Goal: Task Accomplishment & Management: Manage account settings

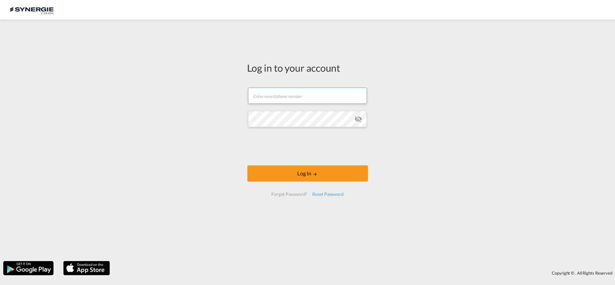
type input "[PERSON_NAME][EMAIL_ADDRESS][DOMAIN_NAME]"
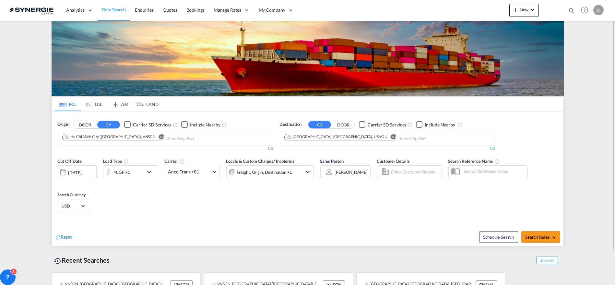
click at [573, 9] on md-icon "icon-magnify" at bounding box center [571, 10] width 7 height 7
click at [472, 14] on select "Bookings Quotes Enquiries" at bounding box center [468, 11] width 31 height 12
select select "Quotes"
click at [453, 5] on select "Bookings Quotes Enquiries" at bounding box center [468, 11] width 31 height 12
click at [493, 11] on input at bounding box center [523, 10] width 81 height 11
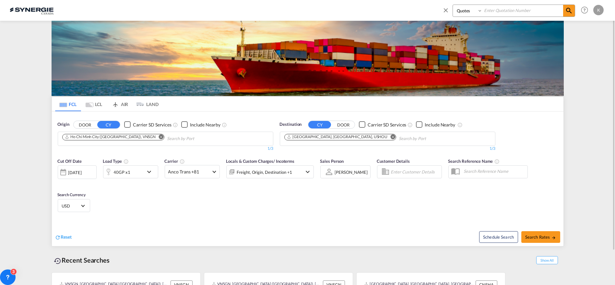
click at [499, 14] on input at bounding box center [523, 10] width 81 height 11
type input "14258"
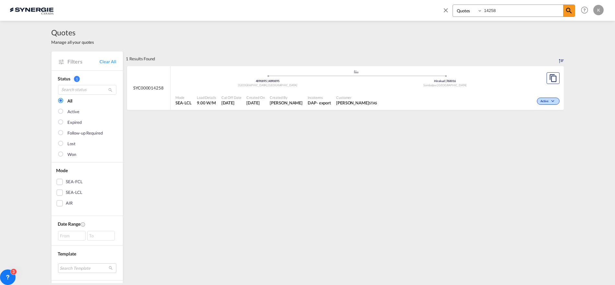
click at [302, 88] on div ".a{fill:#aaa8ad;} .a{fill:#aaa8ad;} 4890895 | 4890895 Seto City , Japan Hirakud…" at bounding box center [357, 78] width 362 height 19
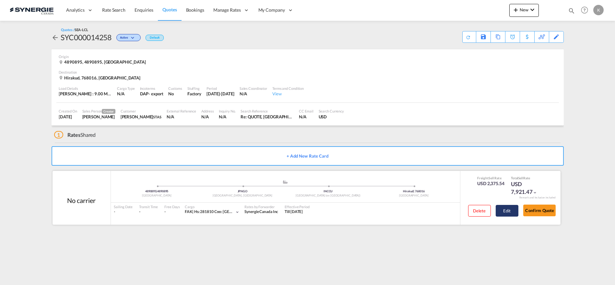
click at [514, 211] on button "Edit" at bounding box center [507, 211] width 23 height 12
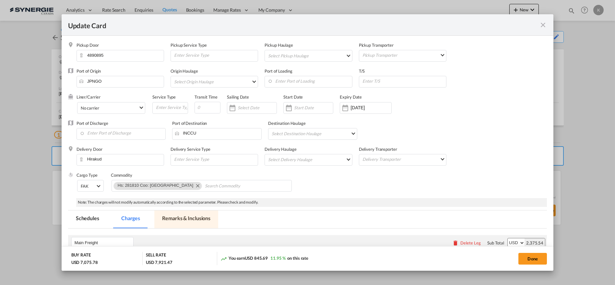
click at [181, 219] on md-tab-item "Remarks & Inclusions" at bounding box center [186, 219] width 64 height 18
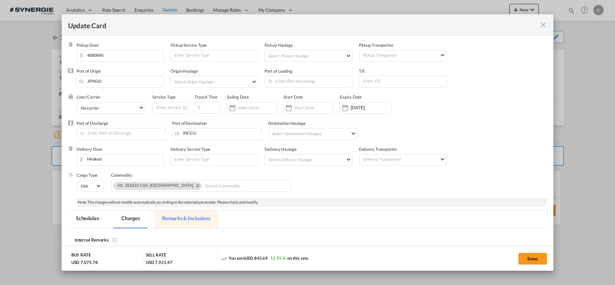
select select "per_w/m"
select select "per_bl"
select select "flat"
select select "per_cbm"
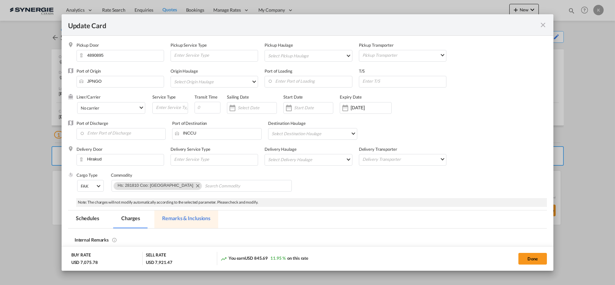
select select "per_shipment"
select select "per_hbl"
select select "per_w/m"
select select "per_bl"
select select "flat"
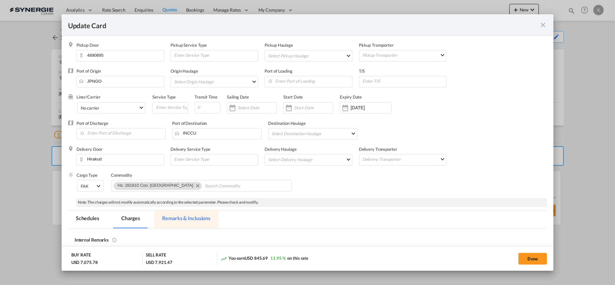
select select "per_shipment"
select select "per_bl"
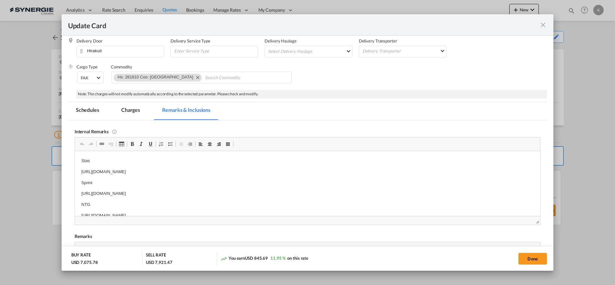
click at [131, 110] on md-tab-item "Charges" at bounding box center [131, 111] width 34 height 18
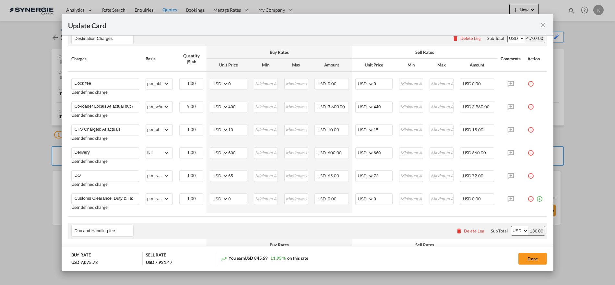
scroll to position [473, 0]
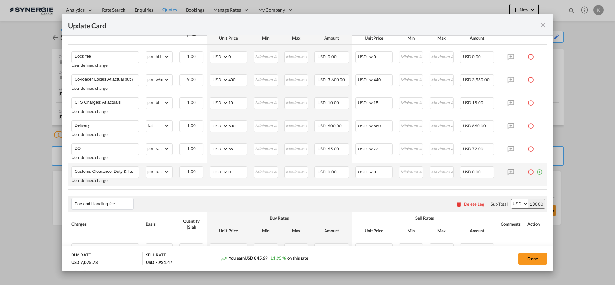
click at [536, 171] on md-icon "icon-plus-circle-outline green-400-fg" at bounding box center [539, 169] width 6 height 6
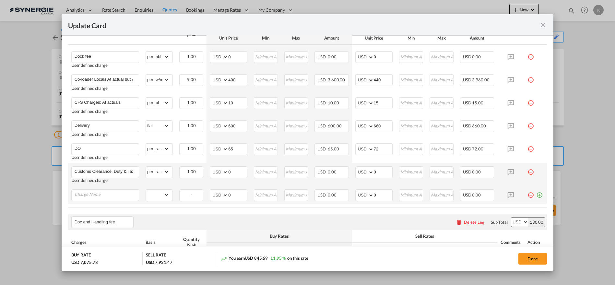
click at [528, 194] on md-icon "icon-minus-circle-outline red-400-fg pt-7" at bounding box center [531, 192] width 6 height 6
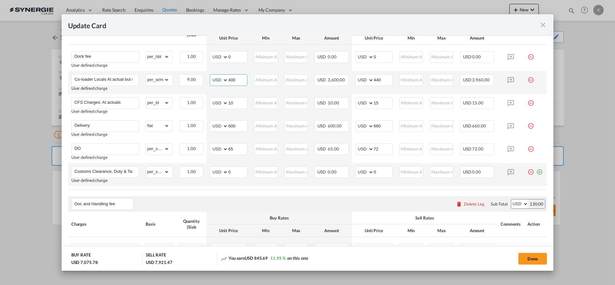
click at [233, 80] on input "400" at bounding box center [237, 80] width 19 height 10
select select "string:INR"
type input "29451"
type input "omr"
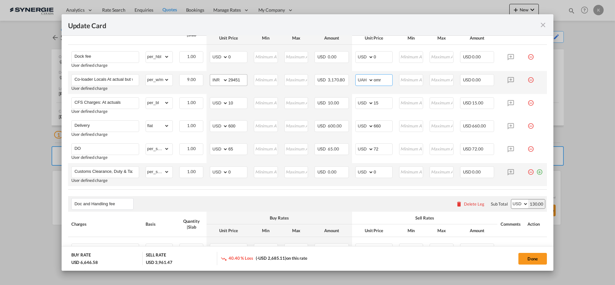
select select "string:USD"
type input "3897"
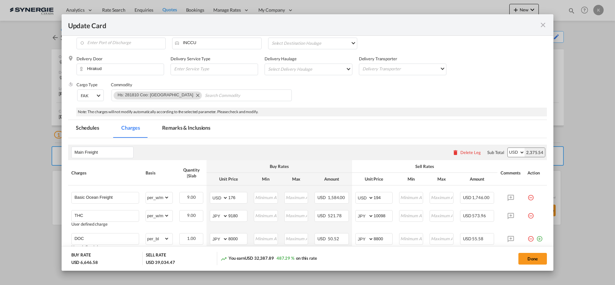
scroll to position [61, 0]
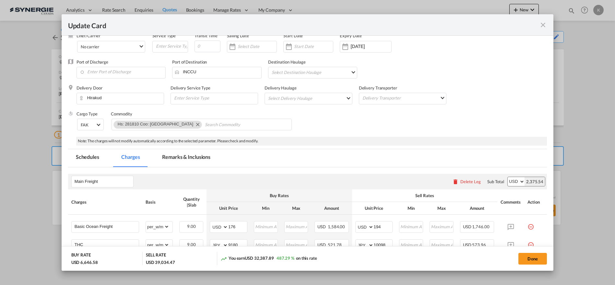
click at [179, 158] on md-tab-item "Remarks & Inclusions" at bounding box center [186, 158] width 64 height 18
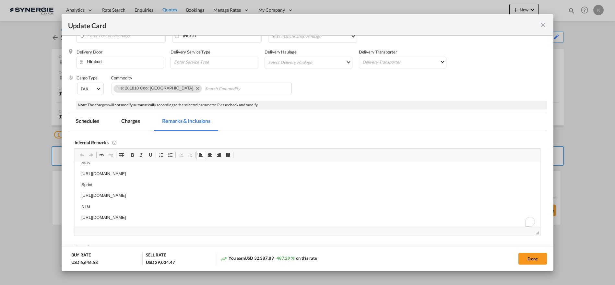
scroll to position [9, 0]
click at [275, 218] on p "[URL][DOMAIN_NAME]" at bounding box center [307, 217] width 453 height 7
click at [534, 253] on button "Done" at bounding box center [533, 259] width 29 height 12
type input "[DATE]"
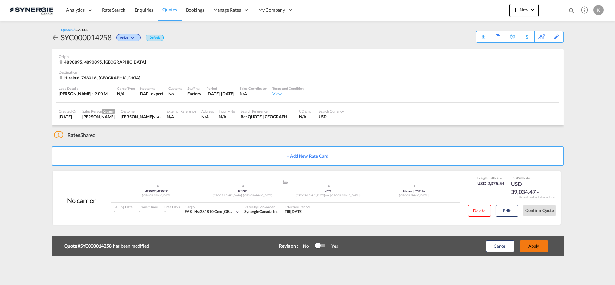
click at [541, 246] on button "Apply" at bounding box center [534, 246] width 29 height 12
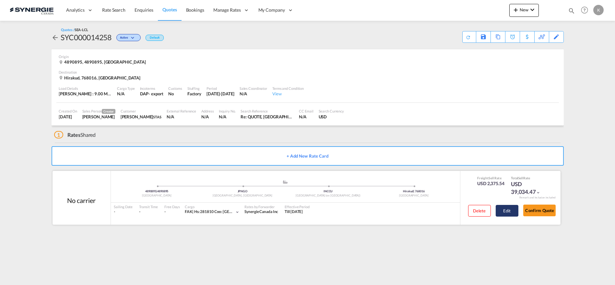
click at [508, 213] on button "Edit" at bounding box center [507, 211] width 23 height 12
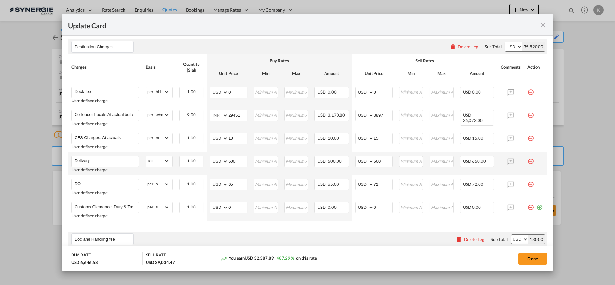
scroll to position [439, 0]
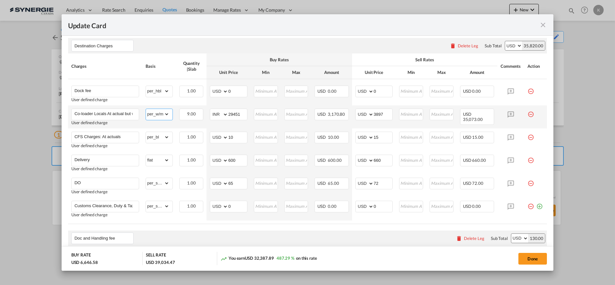
click at [152, 114] on select "gross_weight volumetric_weight per_shipment per_bl per_km per_hawb per_kg flat …" at bounding box center [157, 114] width 23 height 10
select select "per_shipment"
click at [146, 109] on select "gross_weight volumetric_weight per_shipment per_bl per_km per_hawb per_kg flat …" at bounding box center [157, 114] width 23 height 10
click at [538, 257] on button "Done" at bounding box center [533, 259] width 29 height 12
type input "[DATE]"
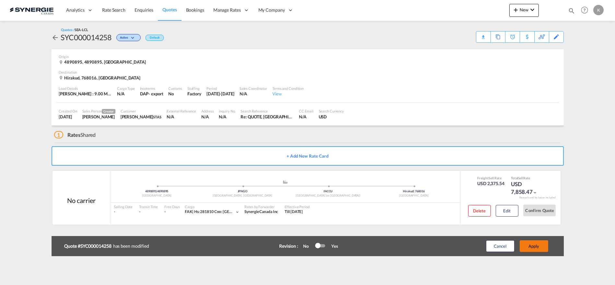
click at [535, 248] on button "Apply" at bounding box center [534, 246] width 29 height 12
